Goal: Navigation & Orientation: Find specific page/section

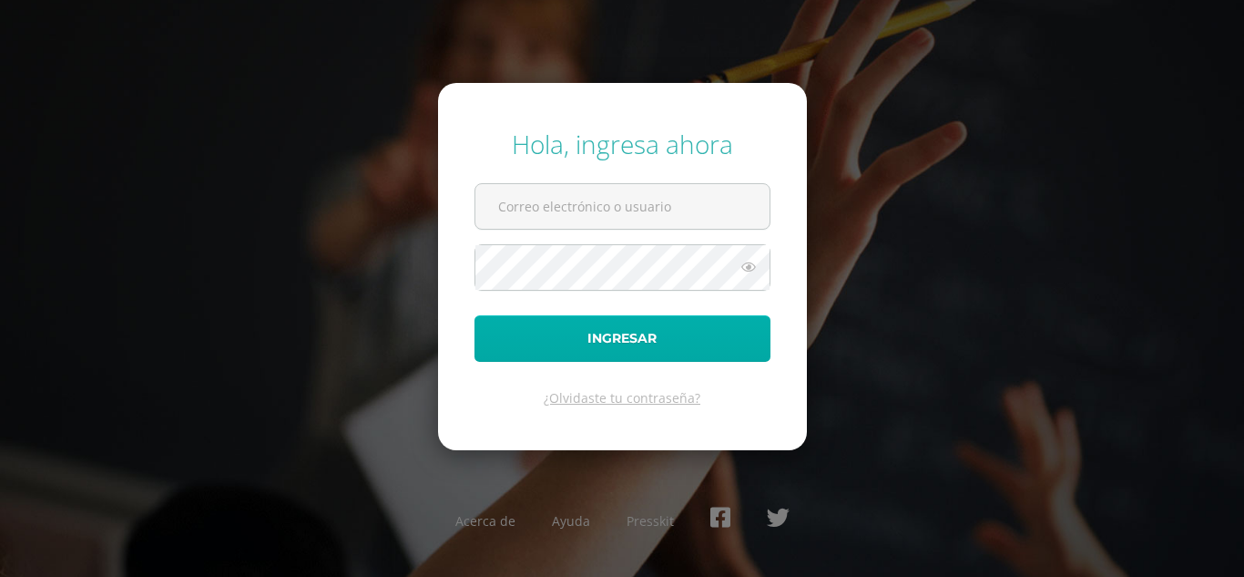
type input "[EMAIL_ADDRESS][DOMAIN_NAME]"
click at [614, 341] on button "Ingresar" at bounding box center [623, 338] width 296 height 46
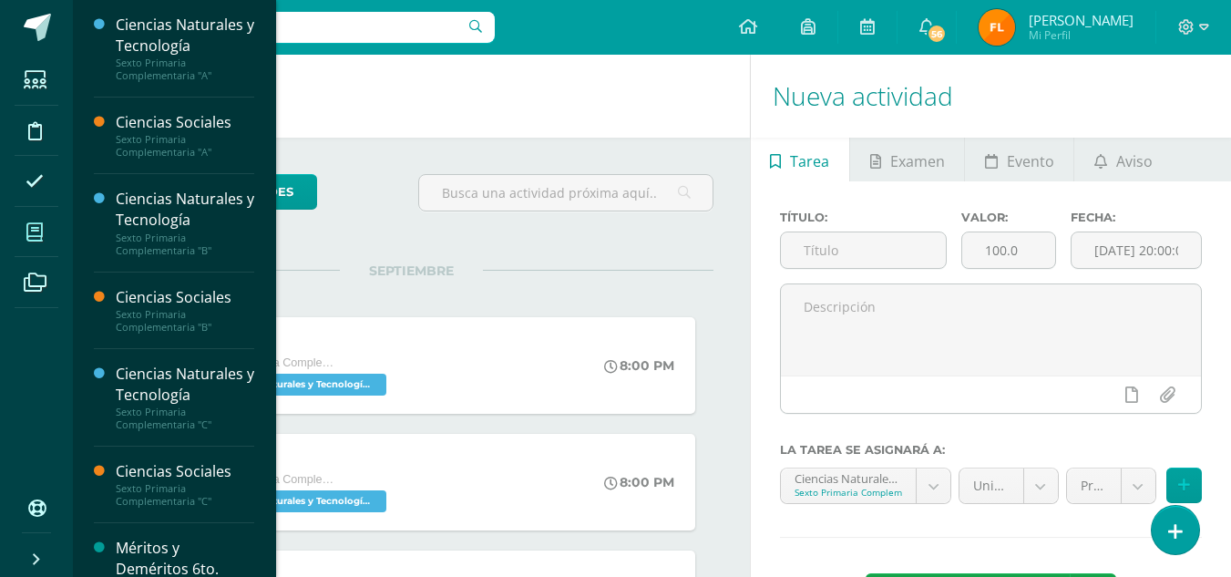
click at [33, 223] on icon at bounding box center [34, 232] width 16 height 18
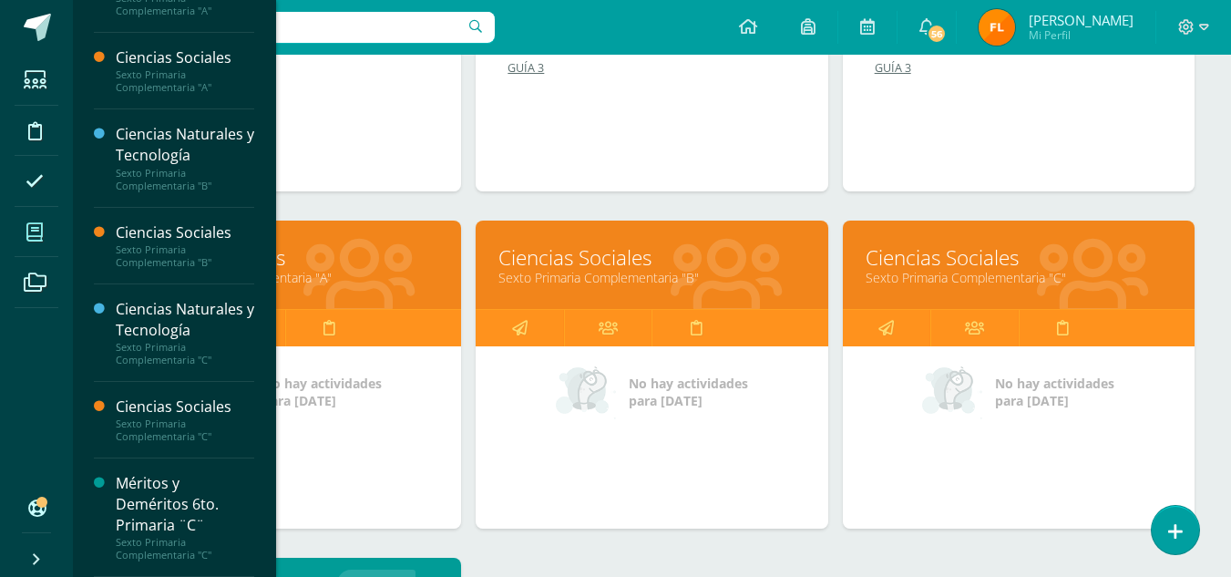
scroll to position [91, 0]
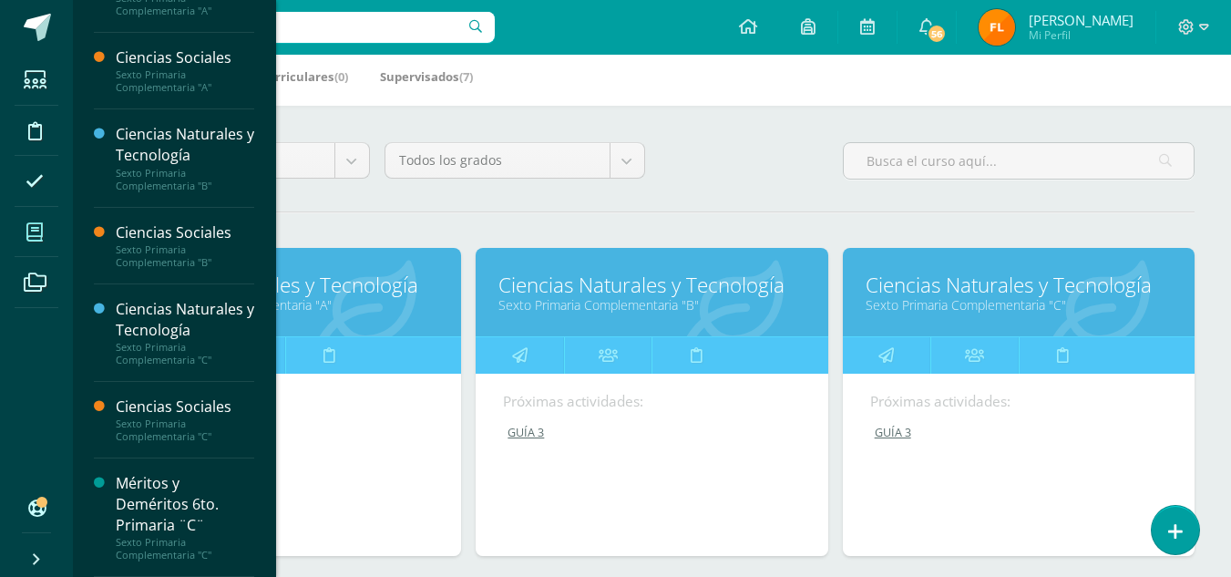
click at [360, 296] on link "Ciencias Naturales y Tecnología" at bounding box center [285, 285] width 306 height 28
